Goal: Navigation & Orientation: Find specific page/section

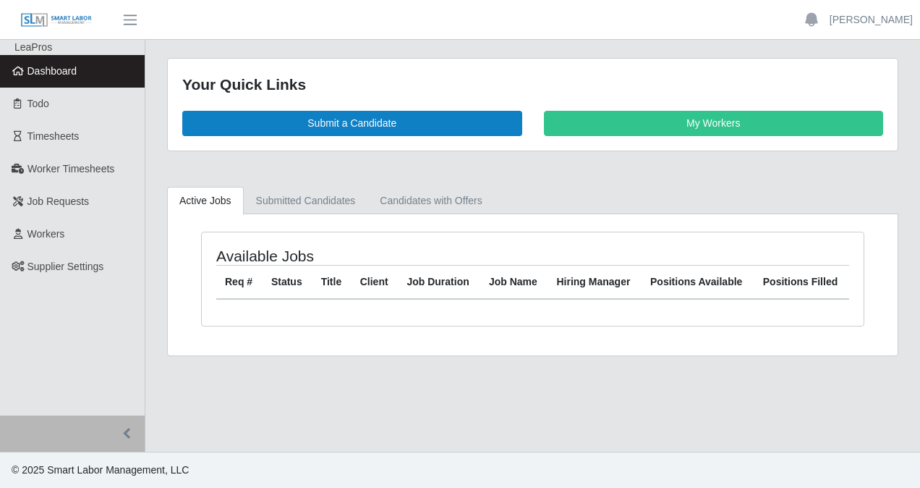
click at [49, 67] on span "Dashboard" at bounding box center [52, 71] width 50 height 12
click at [72, 70] on span "Dashboard" at bounding box center [52, 71] width 50 height 12
click at [41, 65] on span "Dashboard" at bounding box center [52, 71] width 50 height 12
